Goal: Task Accomplishment & Management: Use online tool/utility

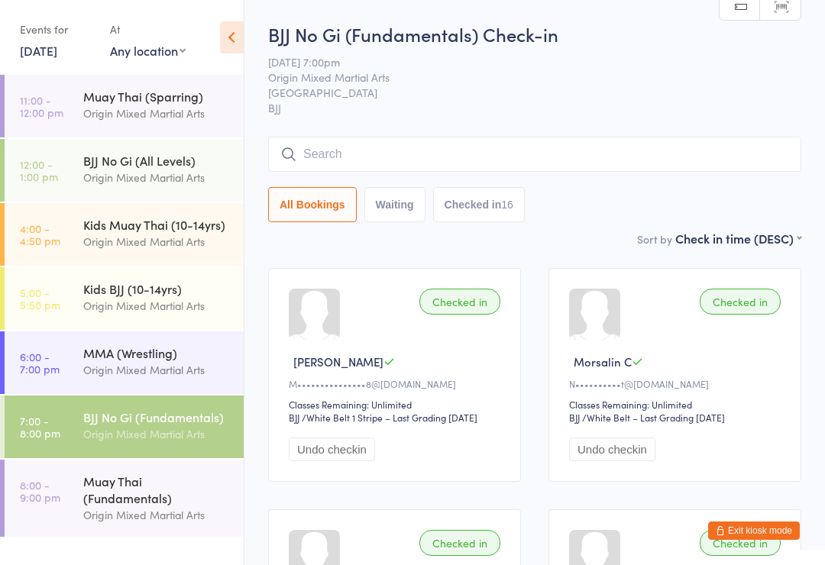
click at [144, 489] on div "Muay Thai (Fundamentals)" at bounding box center [156, 490] width 147 height 34
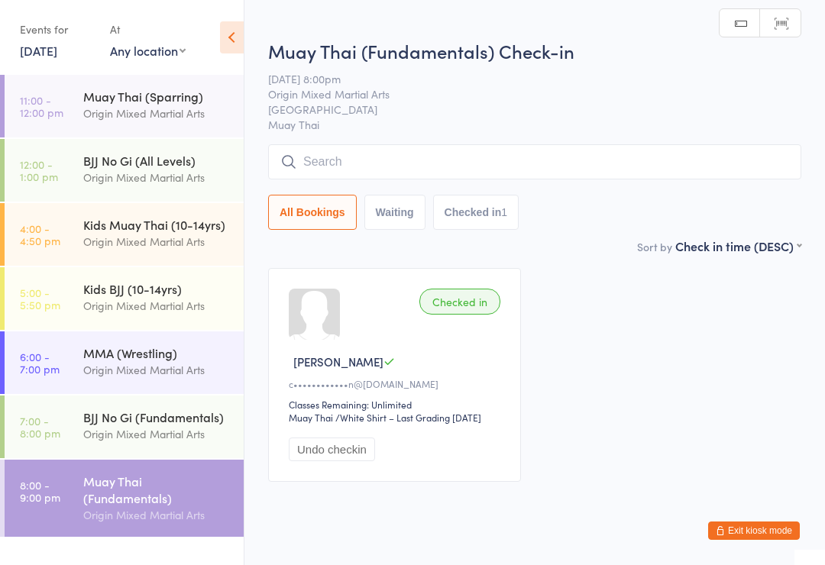
click at [565, 148] on input "search" at bounding box center [534, 161] width 533 height 35
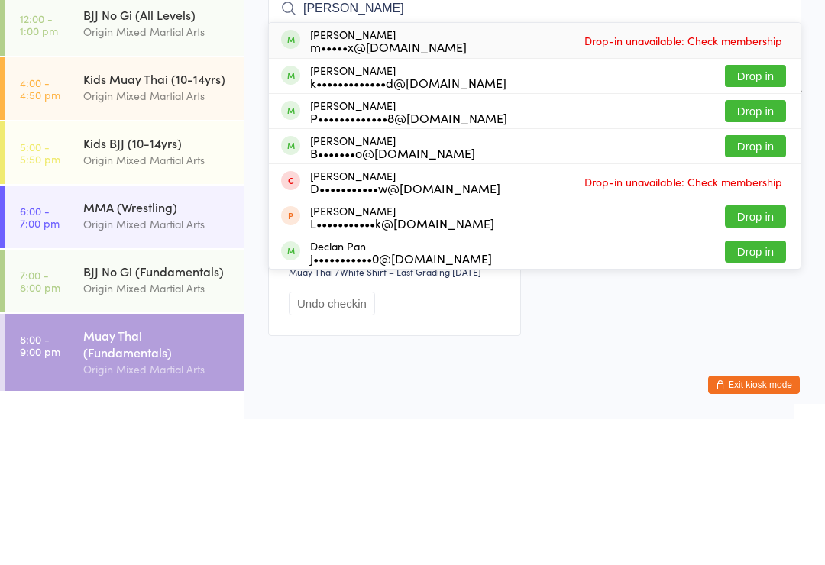
type input "[PERSON_NAME]"
click at [740, 281] on button "Drop in" at bounding box center [755, 292] width 61 height 22
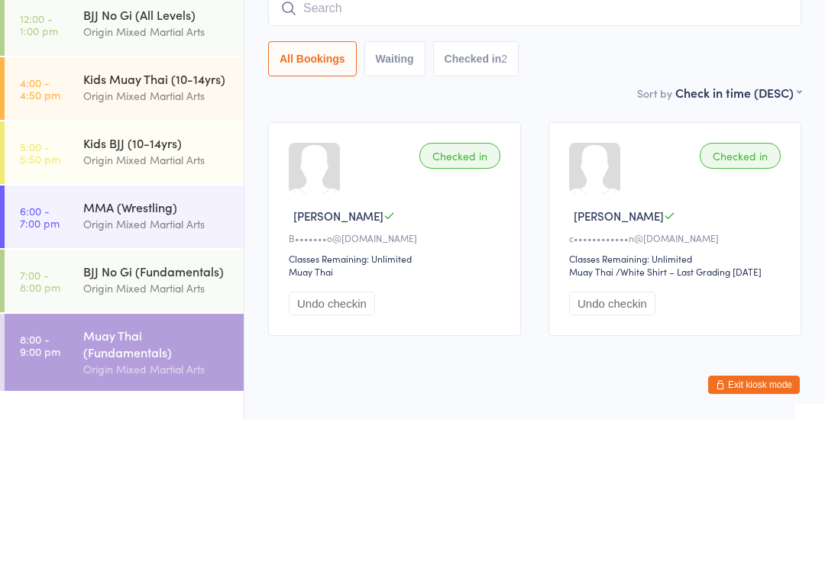
scroll to position [43, 0]
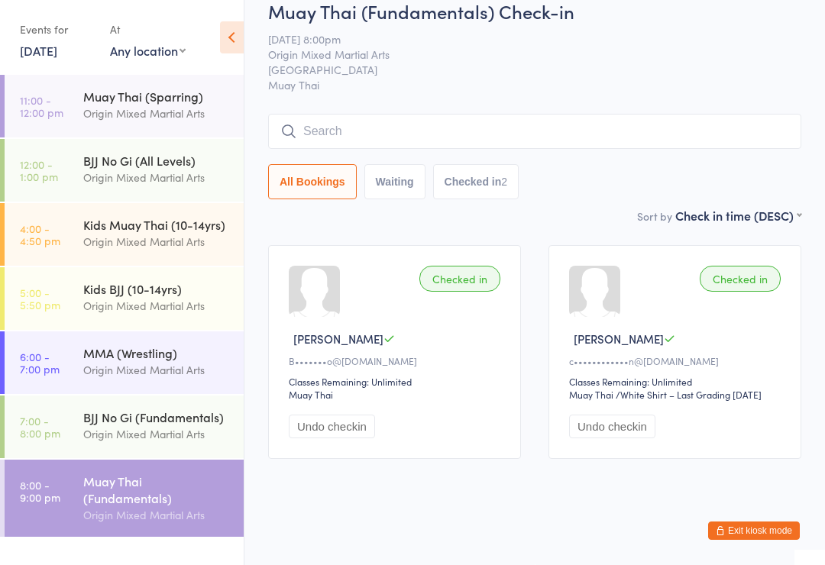
click at [363, 114] on input "search" at bounding box center [534, 131] width 533 height 35
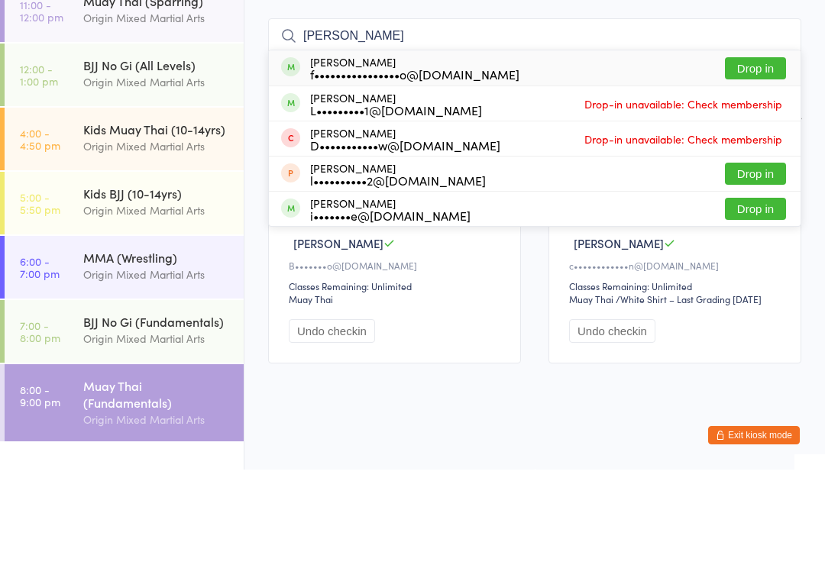
type input "[PERSON_NAME]"
click at [756, 153] on button "Drop in" at bounding box center [755, 164] width 61 height 22
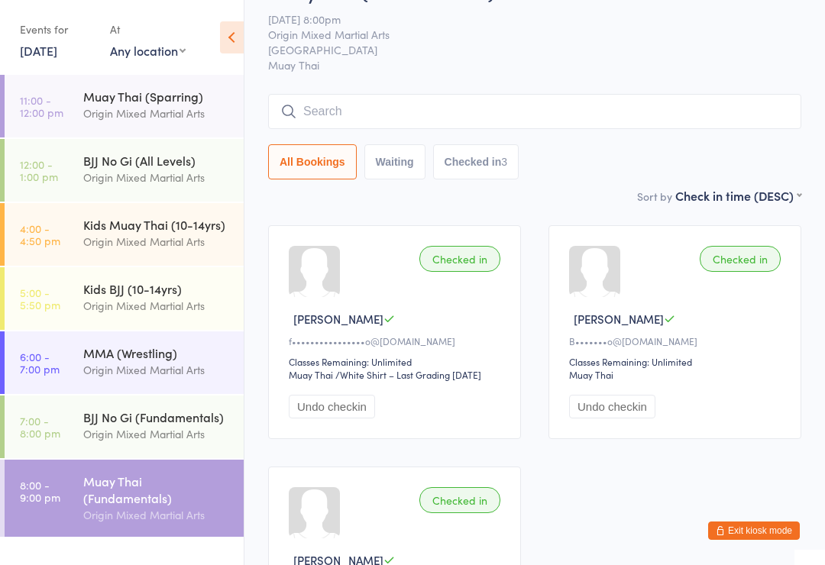
click at [147, 500] on div "Muay Thai (Fundamentals)" at bounding box center [156, 490] width 147 height 34
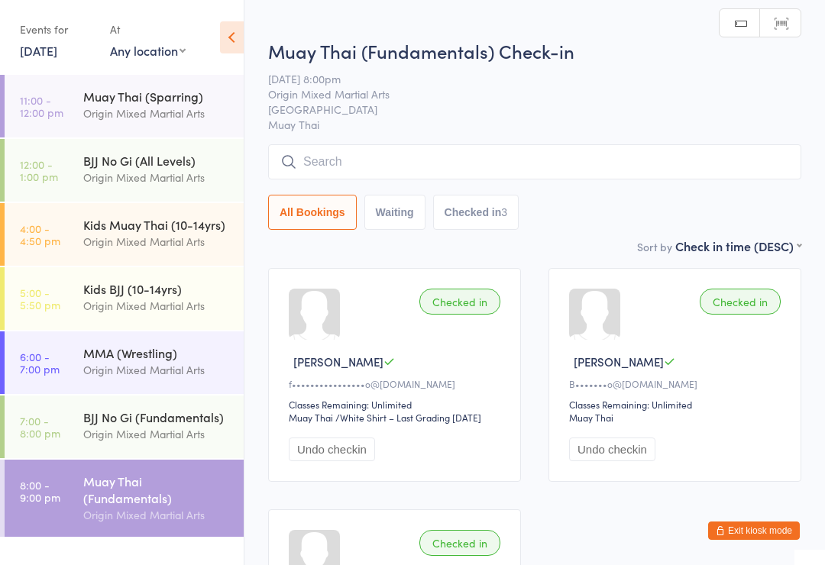
click at [411, 160] on input "search" at bounding box center [534, 161] width 533 height 35
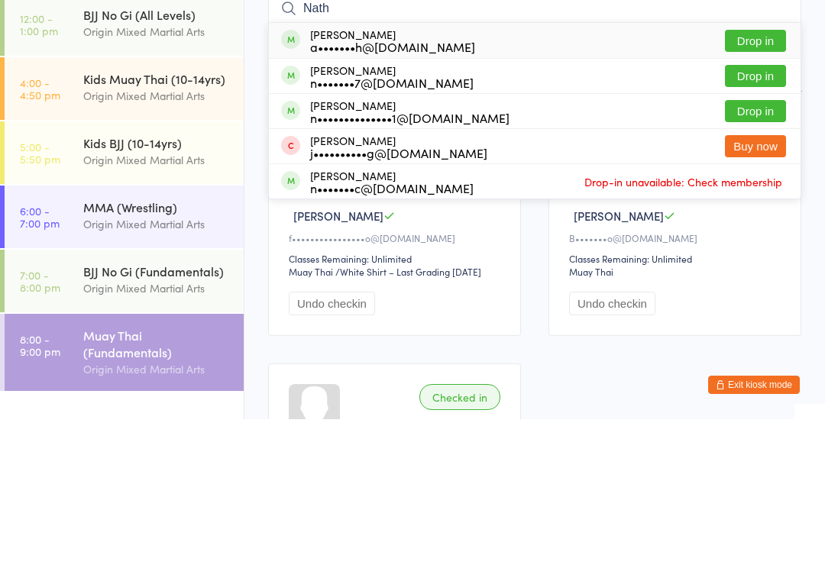
type input "Nath"
click at [753, 246] on button "Drop in" at bounding box center [755, 257] width 61 height 22
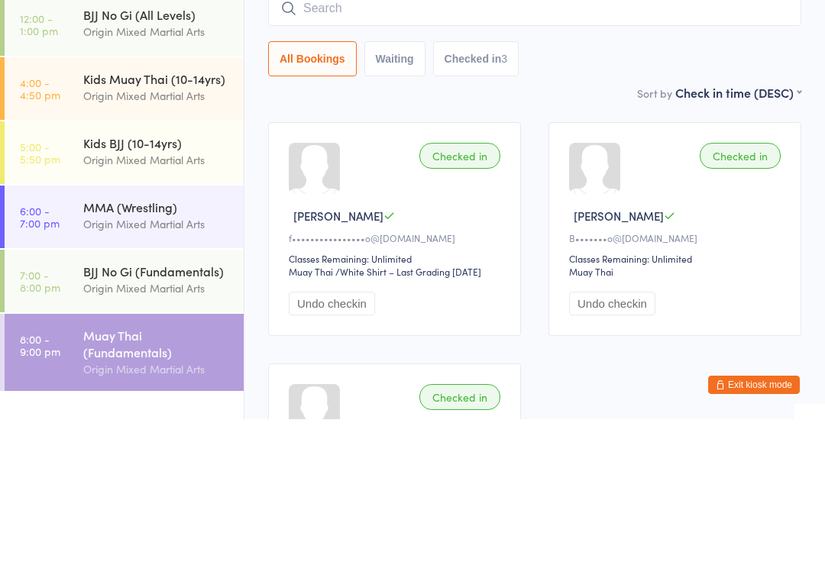
click at [757, 254] on div "Checked in [PERSON_NAME] F f••••••••••••••••o@[DOMAIN_NAME] Classes Remaining: …" at bounding box center [534, 495] width 561 height 483
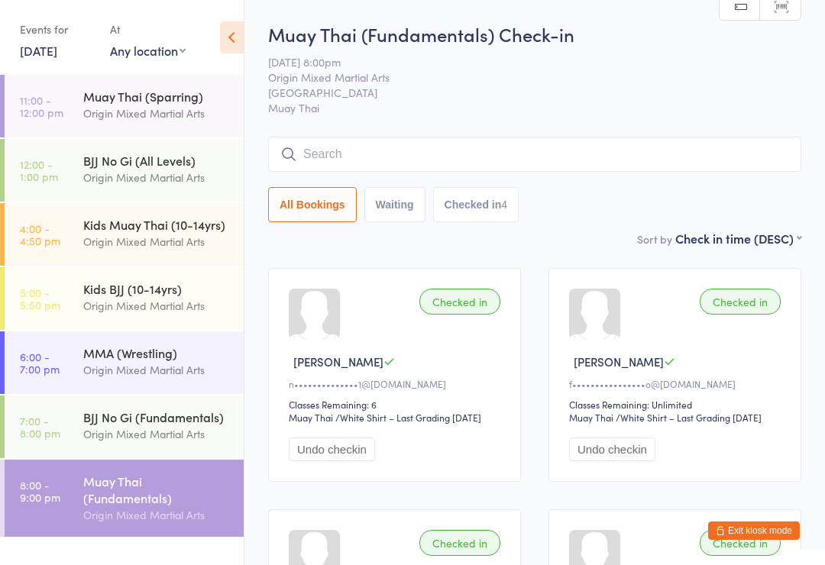
click at [709, 160] on input "search" at bounding box center [534, 154] width 533 height 35
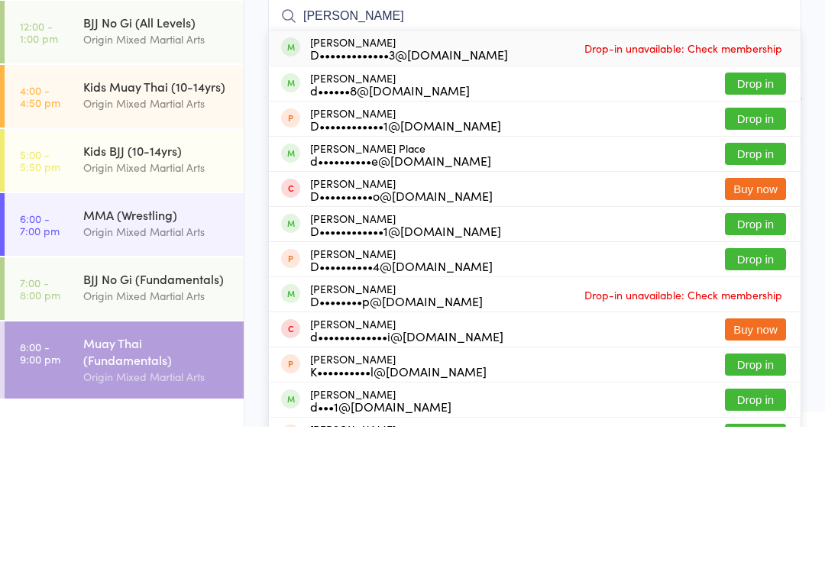
type input "[PERSON_NAME]"
click at [757, 281] on button "Drop in" at bounding box center [755, 292] width 61 height 22
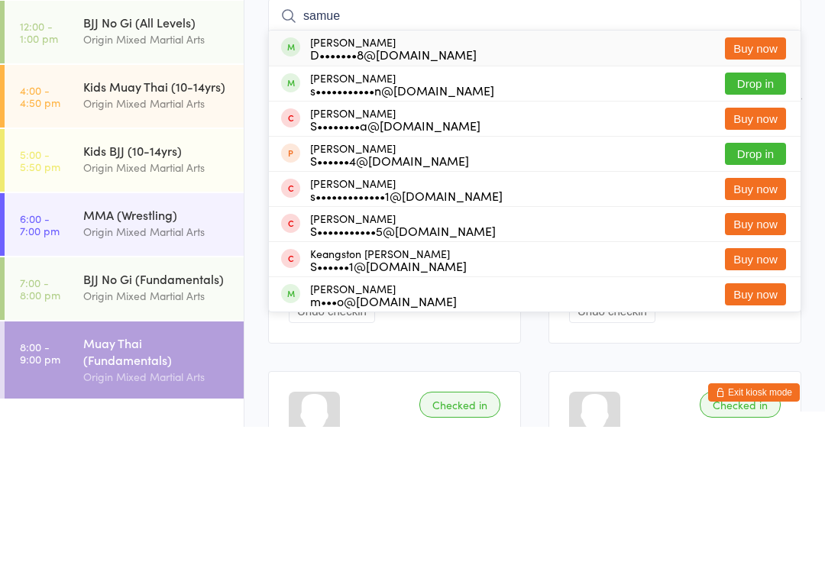
type input "samue"
click at [749, 211] on button "Drop in" at bounding box center [755, 222] width 61 height 22
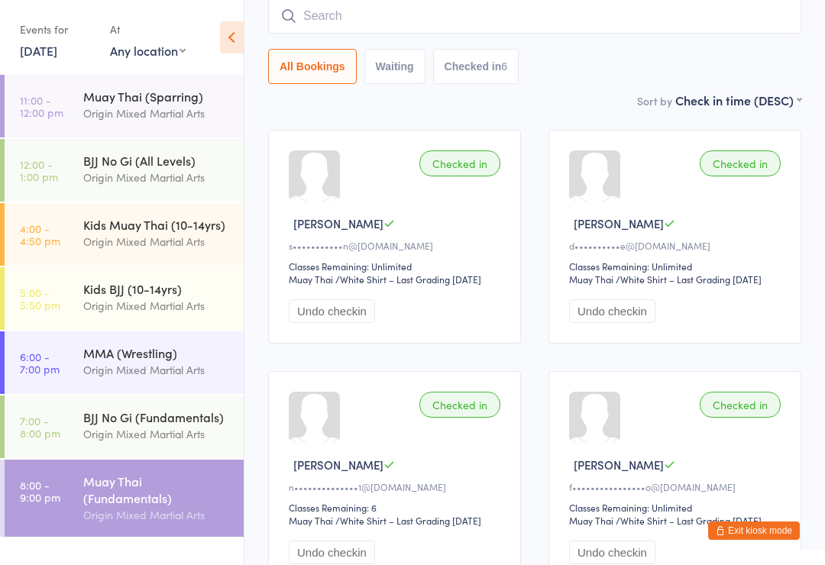
click at [357, 31] on input "search" at bounding box center [534, 15] width 533 height 35
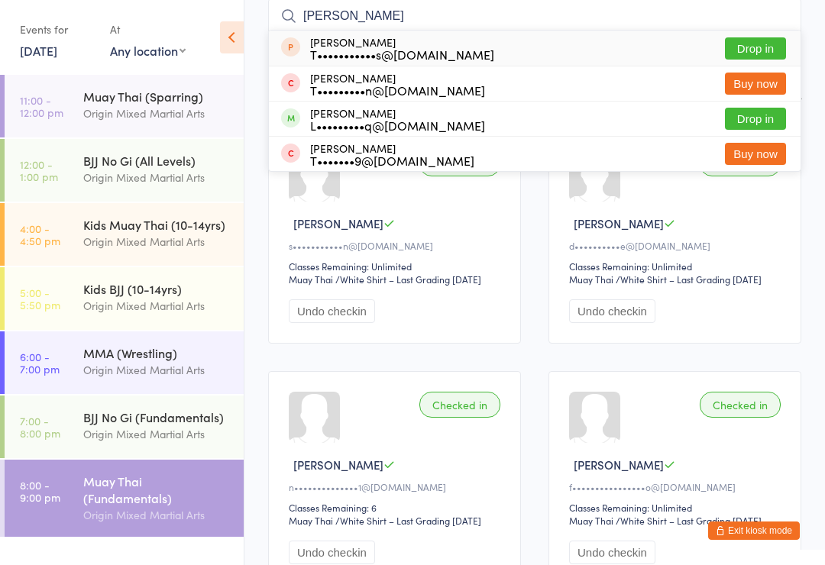
type input "[PERSON_NAME]"
click at [761, 114] on button "Drop in" at bounding box center [755, 119] width 61 height 22
